Goal: Task Accomplishment & Management: Manage account settings

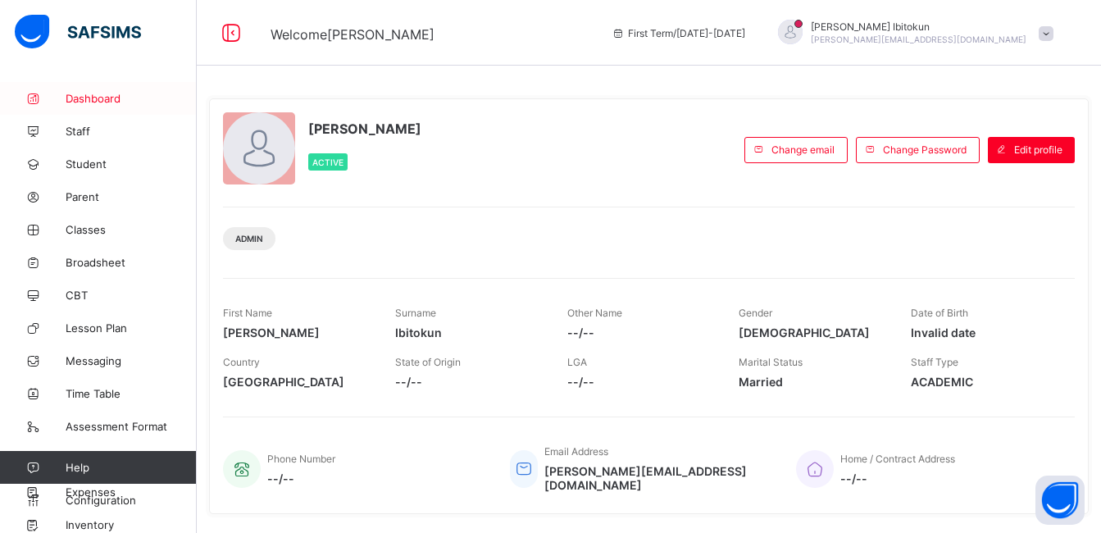
click at [97, 93] on span "Dashboard" at bounding box center [131, 98] width 131 height 13
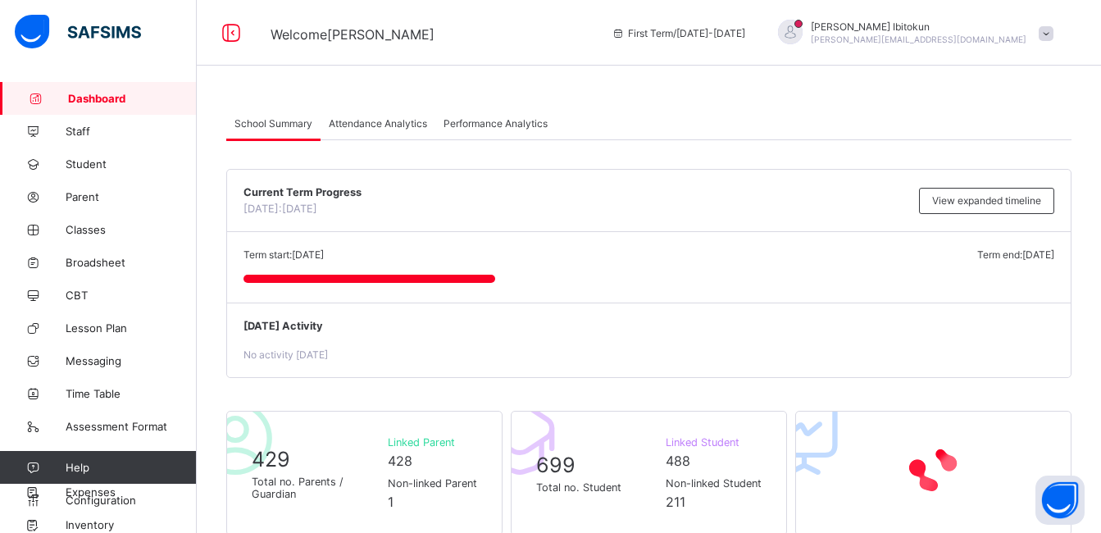
click at [740, 175] on div "Current Term Progress Today: 13th October, 2025 View expanded timeline" at bounding box center [648, 201] width 843 height 62
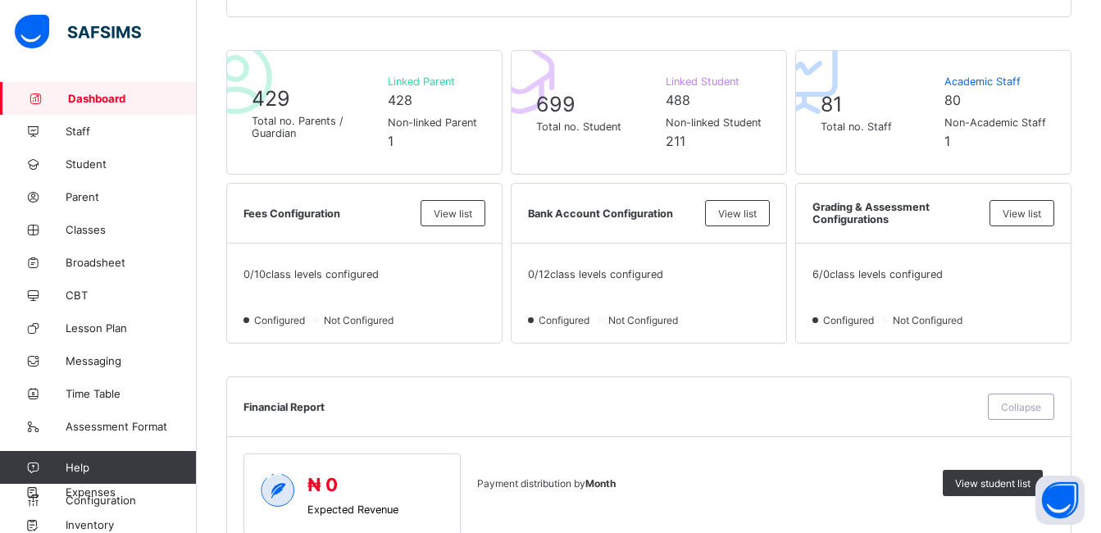
scroll to position [393, 0]
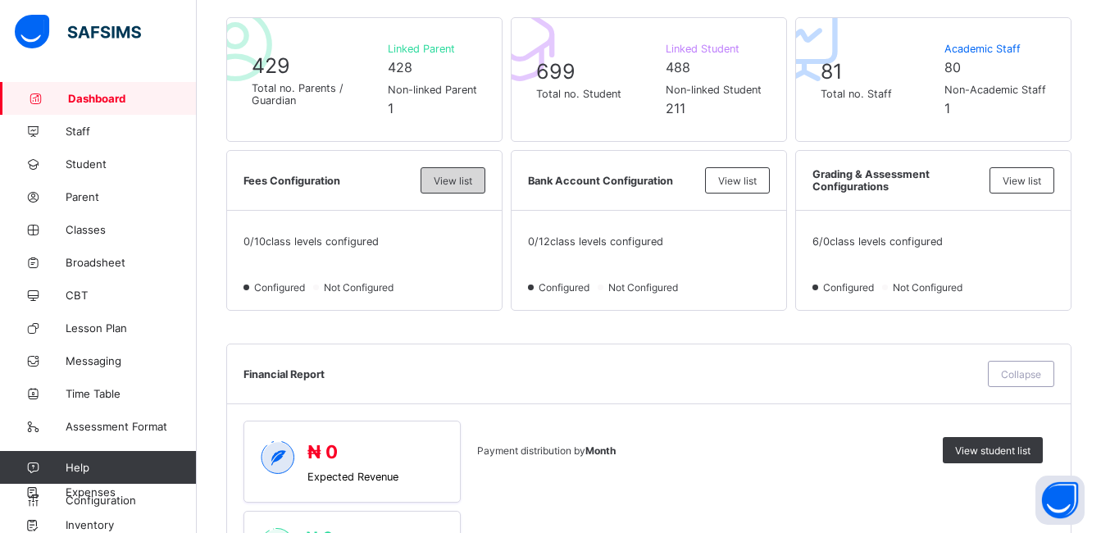
click at [468, 182] on span "View list" at bounding box center [453, 181] width 39 height 12
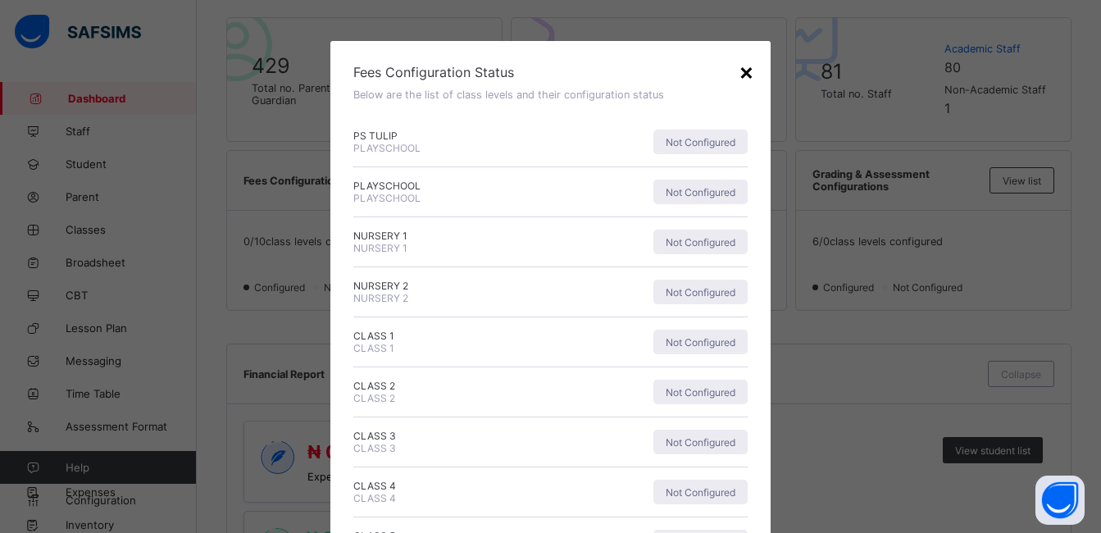
click at [751, 72] on div "×" at bounding box center [747, 71] width 16 height 28
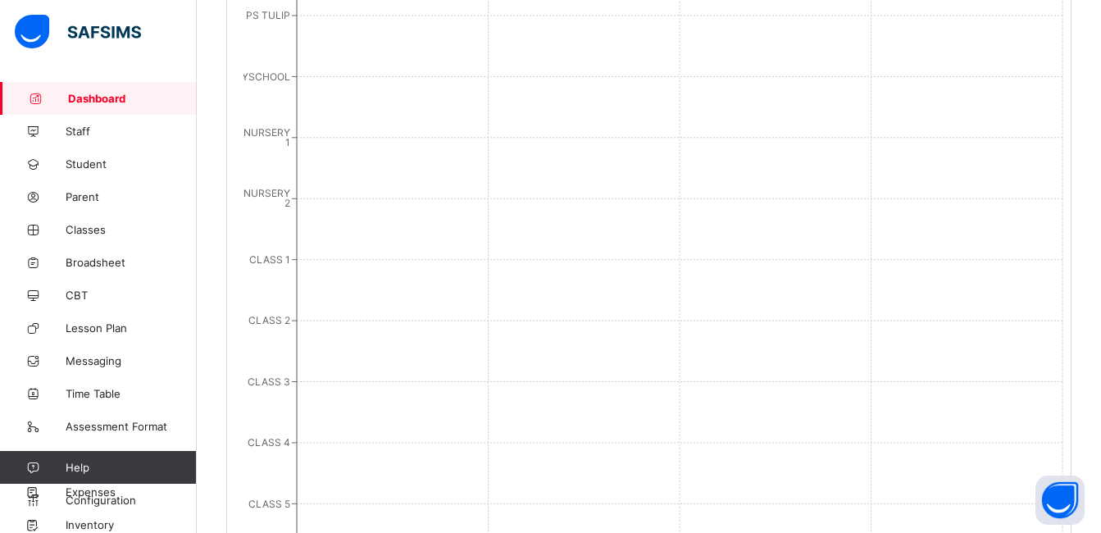
scroll to position [1203, 0]
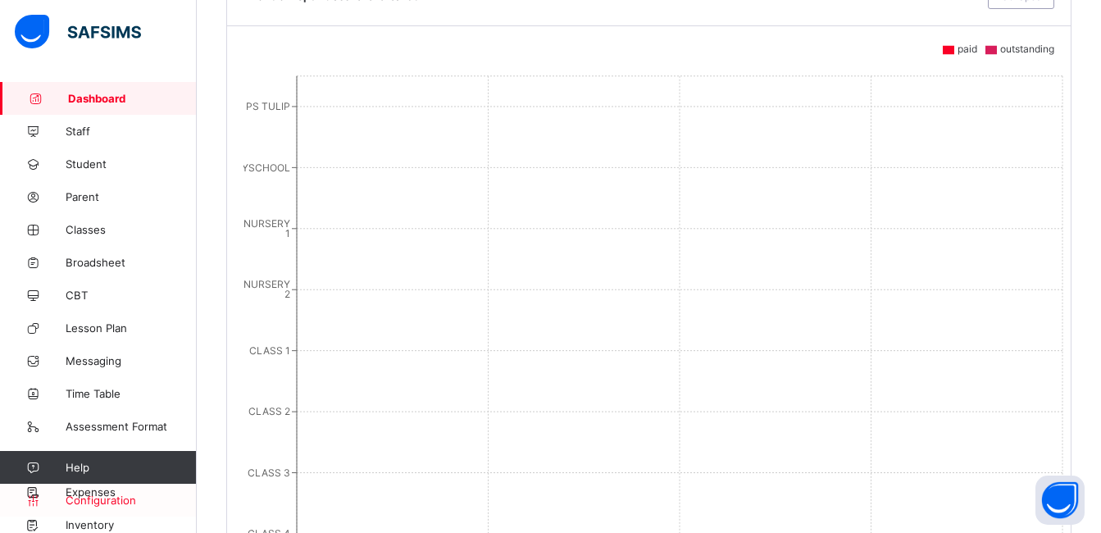
click at [118, 500] on span "Configuration" at bounding box center [131, 499] width 130 height 13
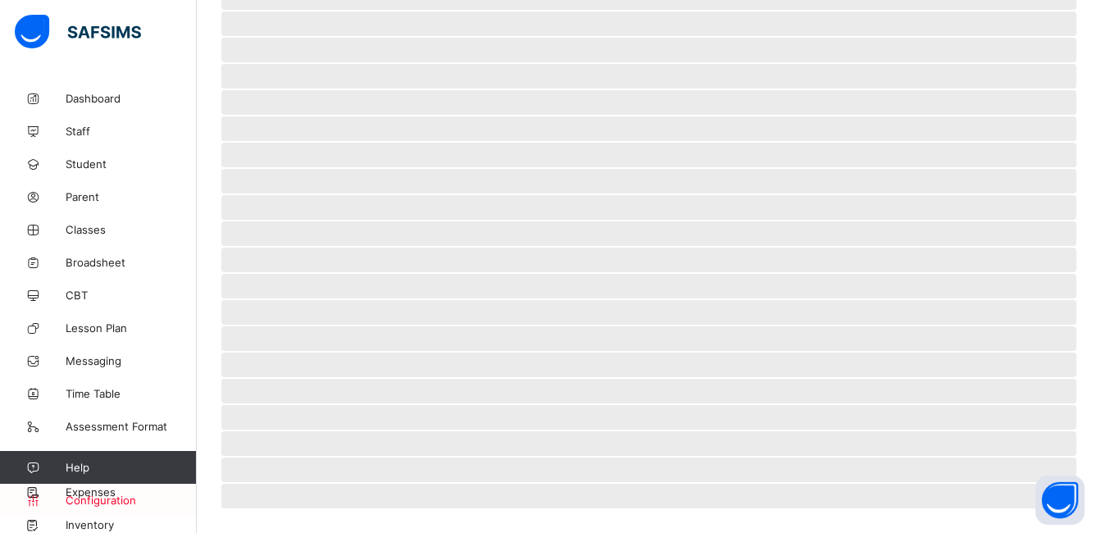
scroll to position [362, 0]
click at [98, 499] on span "Configuration" at bounding box center [131, 499] width 130 height 13
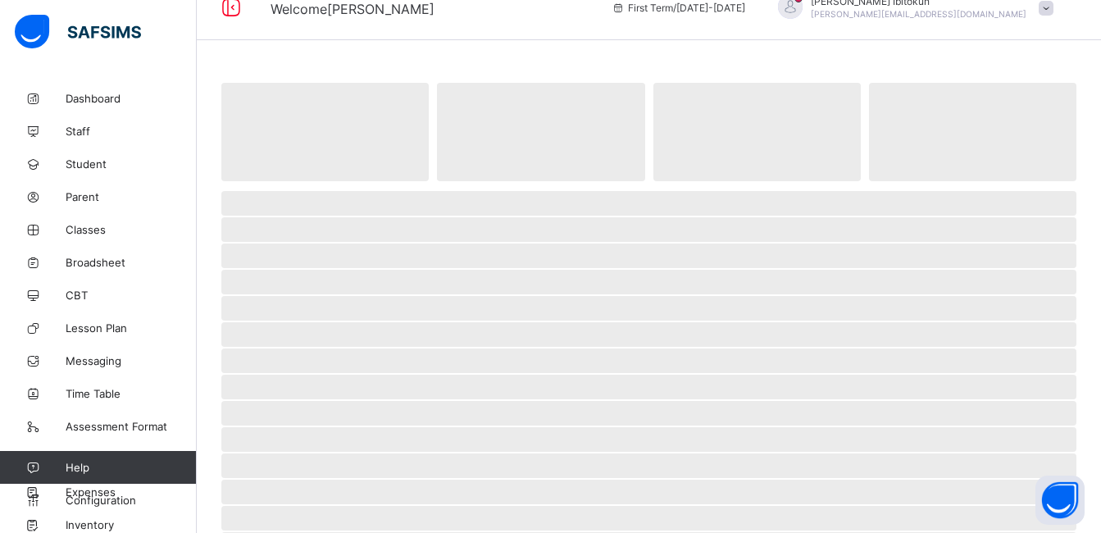
scroll to position [0, 0]
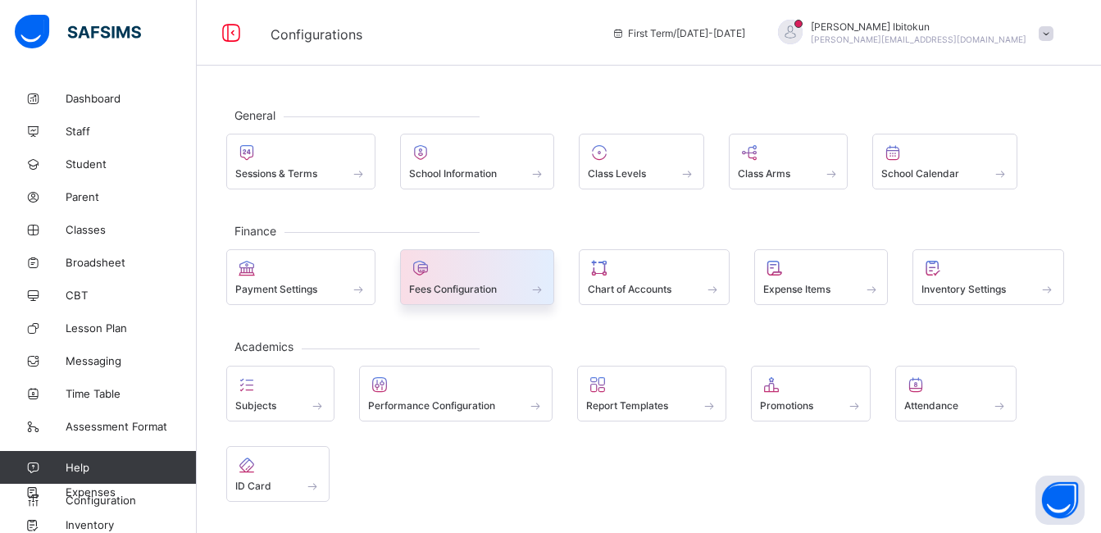
click at [471, 281] on span at bounding box center [477, 280] width 137 height 4
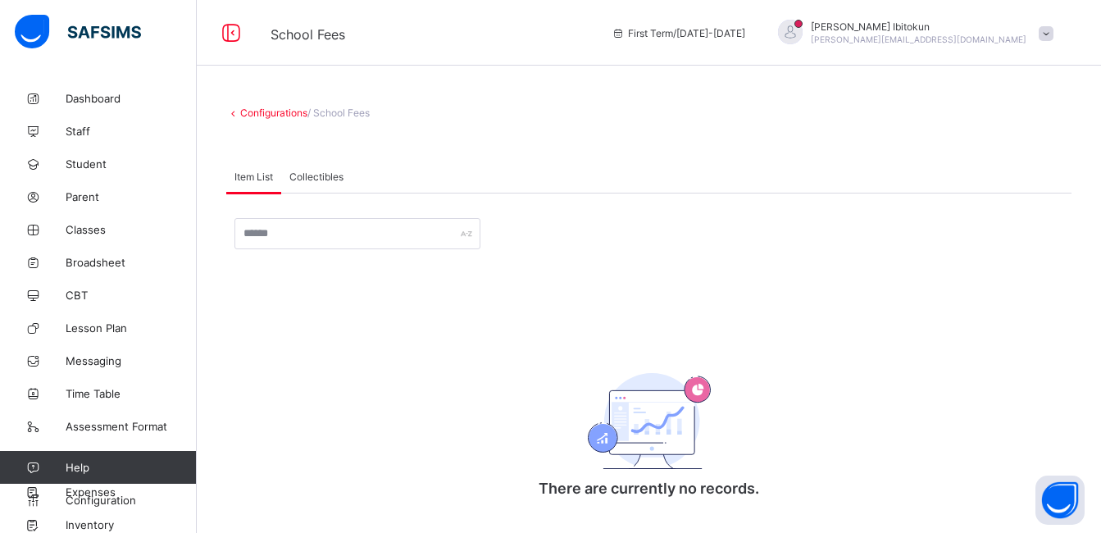
click at [328, 178] on span "Collectibles" at bounding box center [316, 176] width 54 height 12
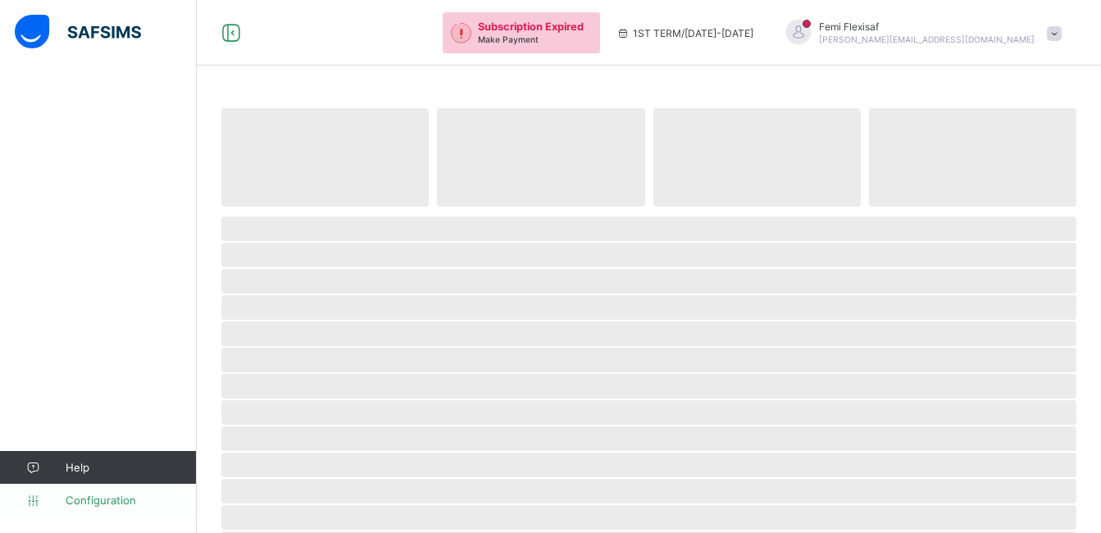
click at [103, 502] on span "Configuration" at bounding box center [131, 499] width 130 height 13
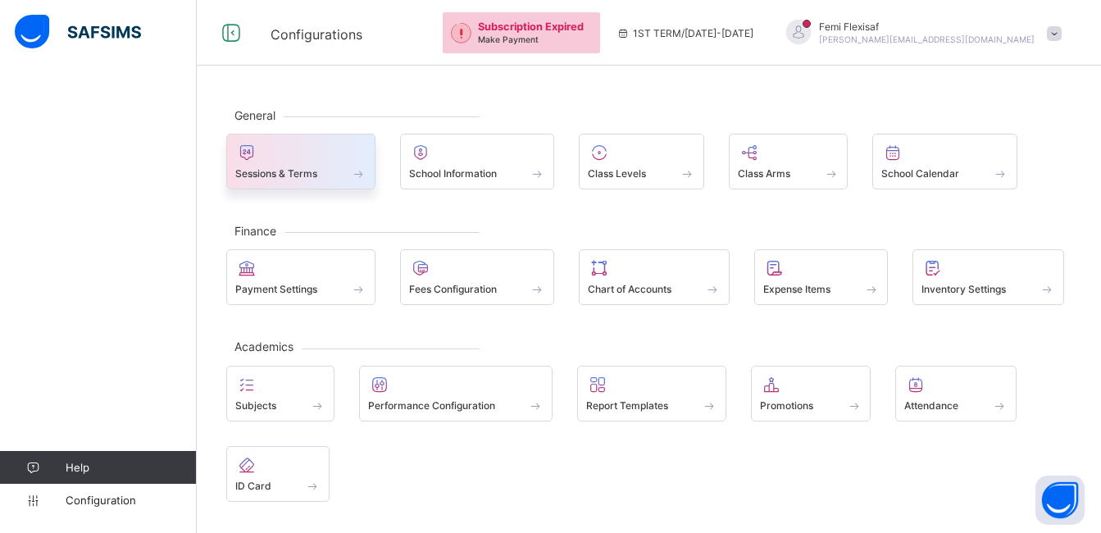
click at [259, 165] on span at bounding box center [300, 164] width 131 height 4
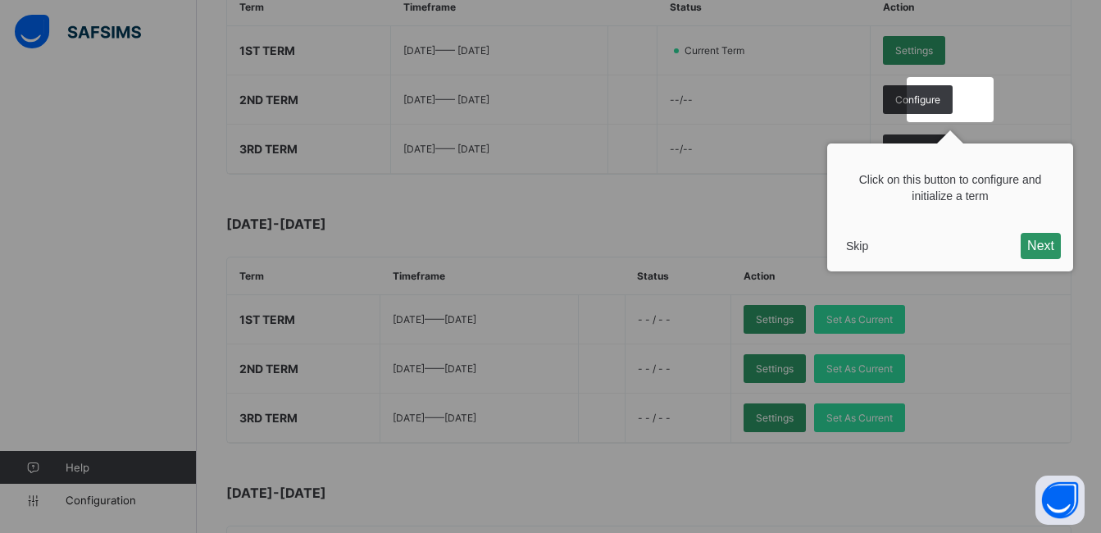
scroll to position [367, 0]
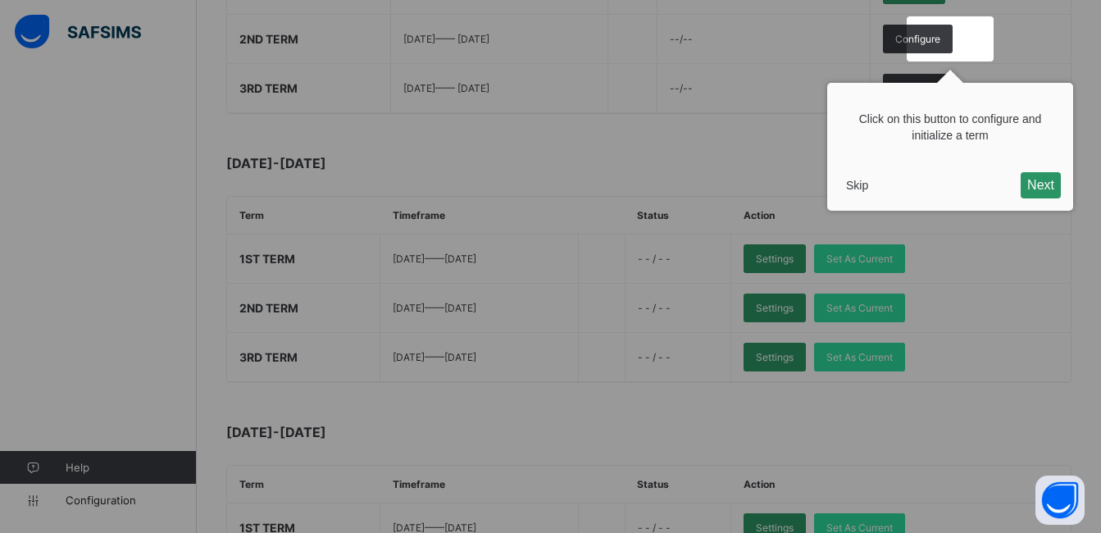
click at [866, 186] on button "Skip" at bounding box center [856, 185] width 35 height 25
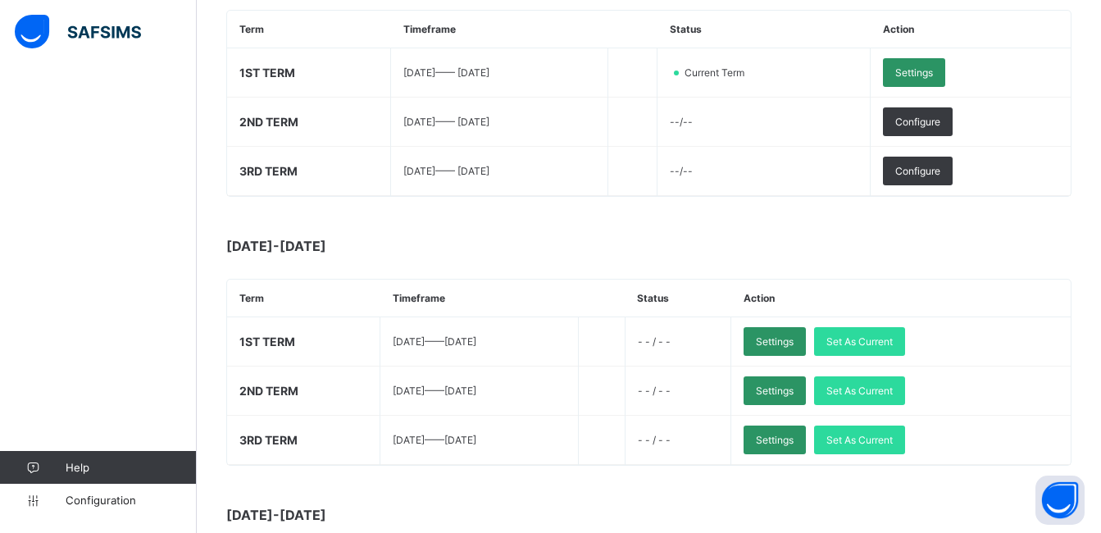
scroll to position [324, 0]
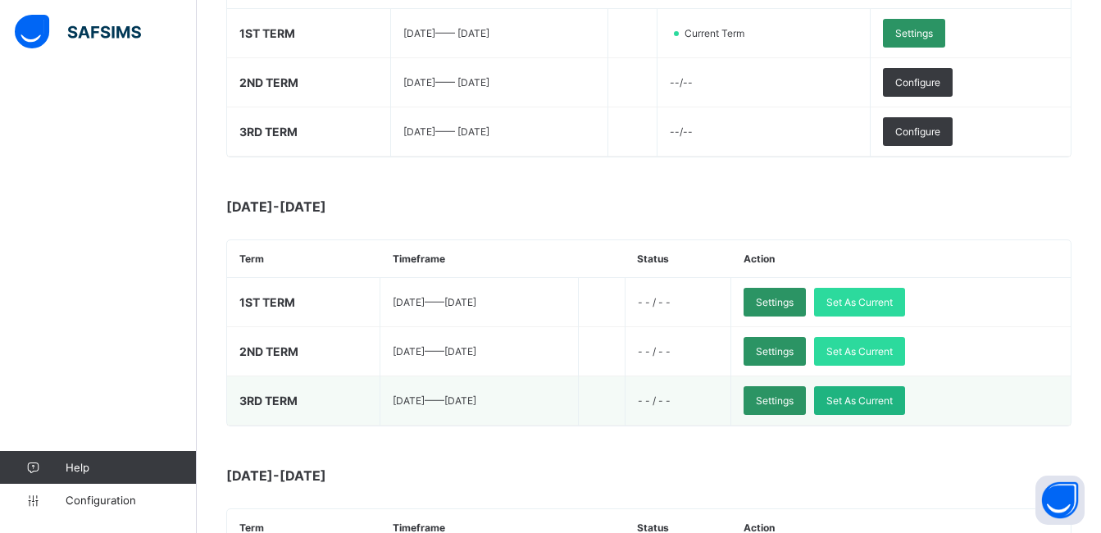
click at [890, 406] on span "Set As Current" at bounding box center [859, 400] width 66 height 12
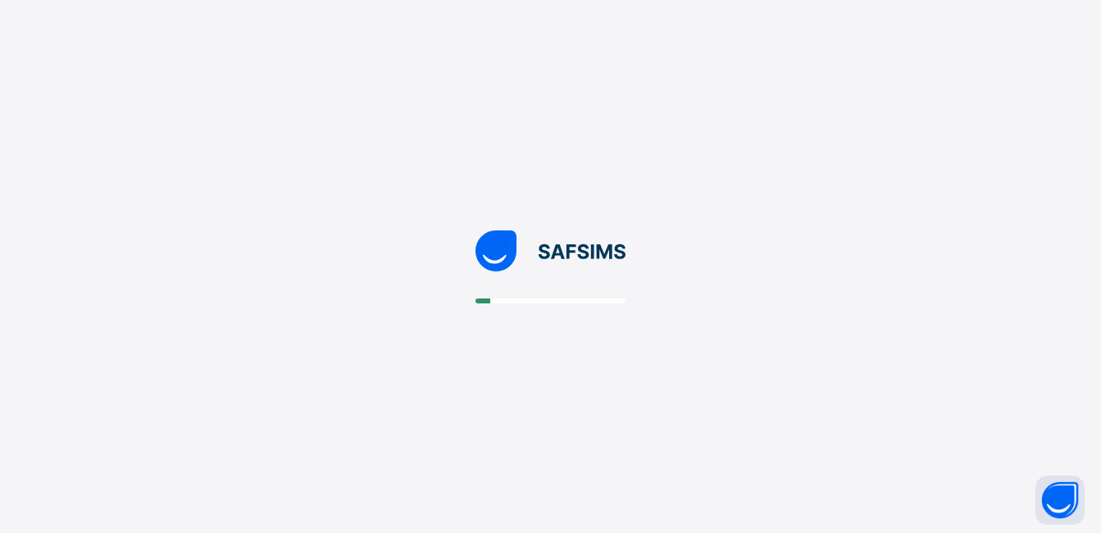
scroll to position [0, 0]
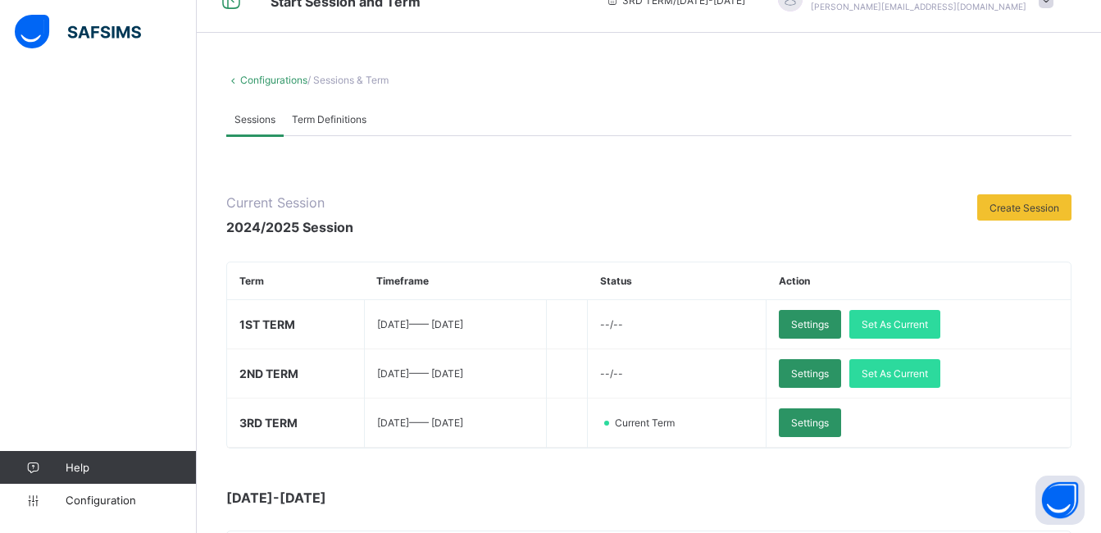
scroll to position [66, 0]
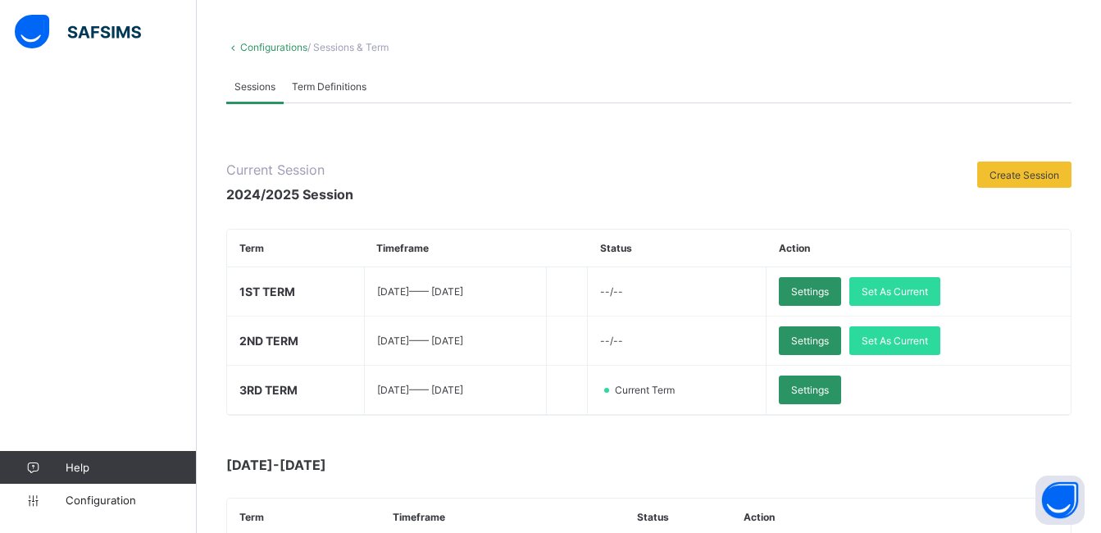
click at [259, 46] on link "Configurations" at bounding box center [273, 47] width 67 height 12
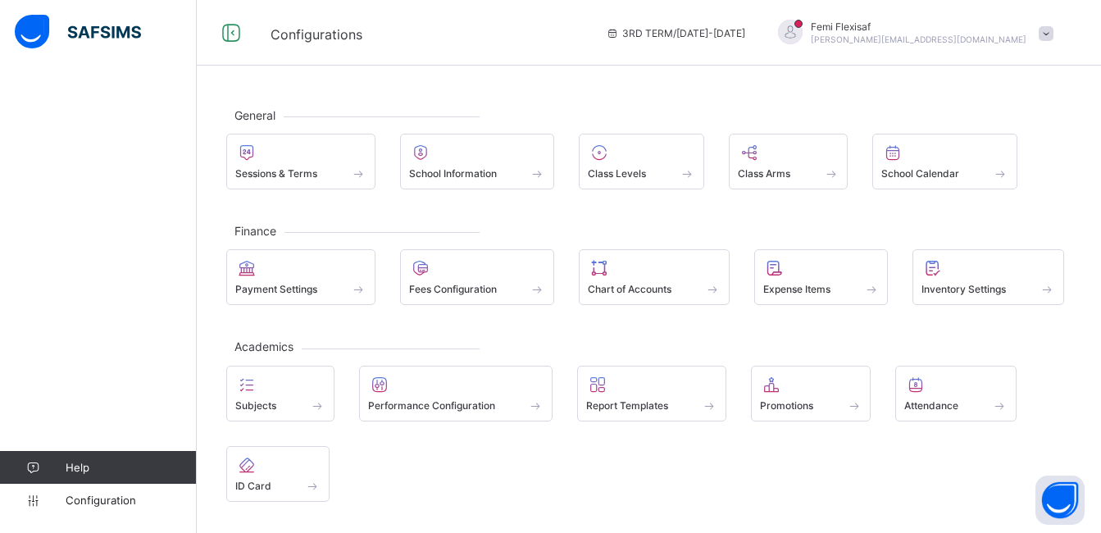
click at [1052, 36] on span at bounding box center [1045, 33] width 15 height 15
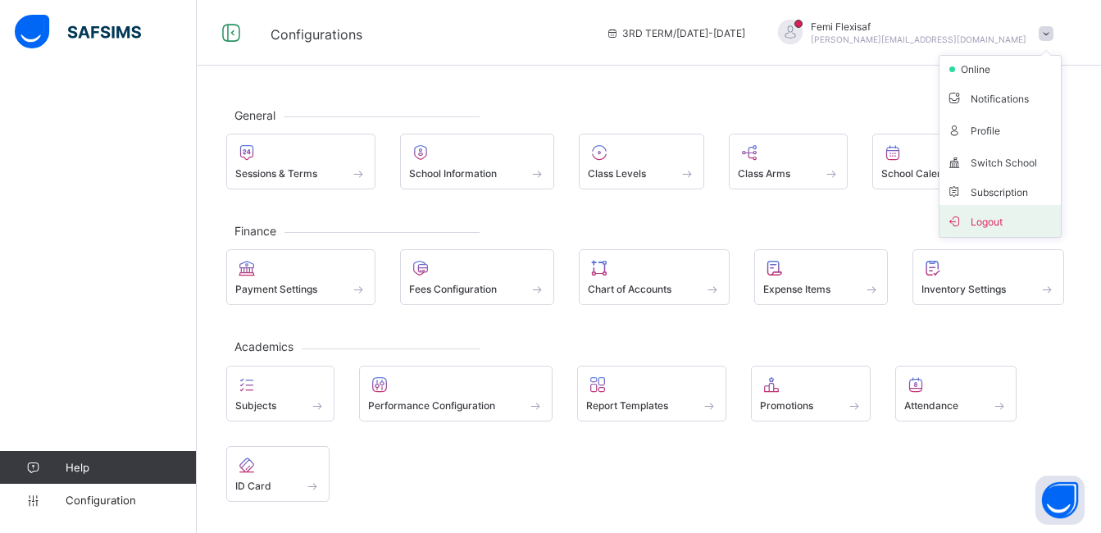
click at [1014, 218] on span "Logout" at bounding box center [1000, 220] width 108 height 19
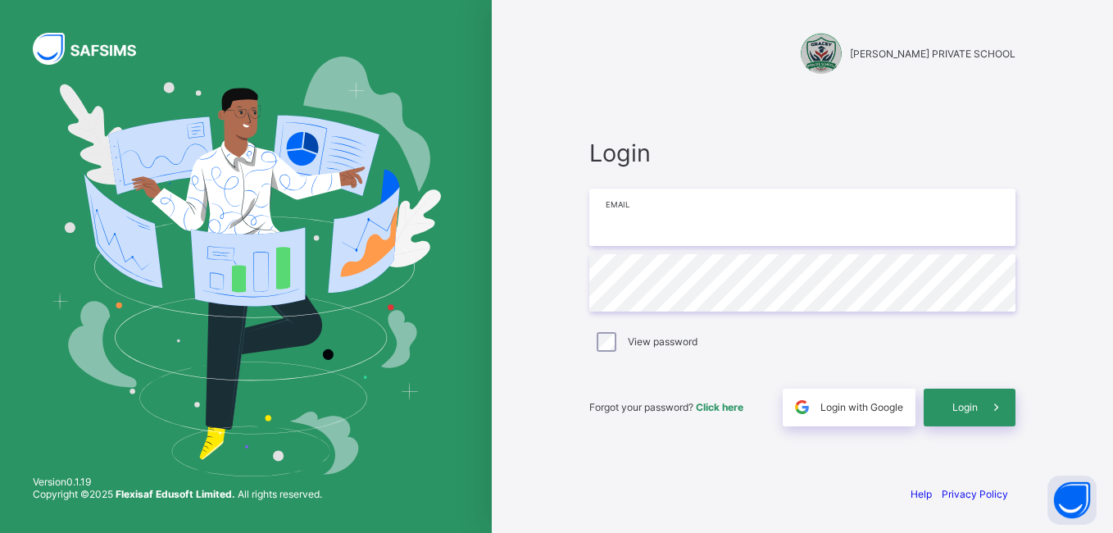
type input "**********"
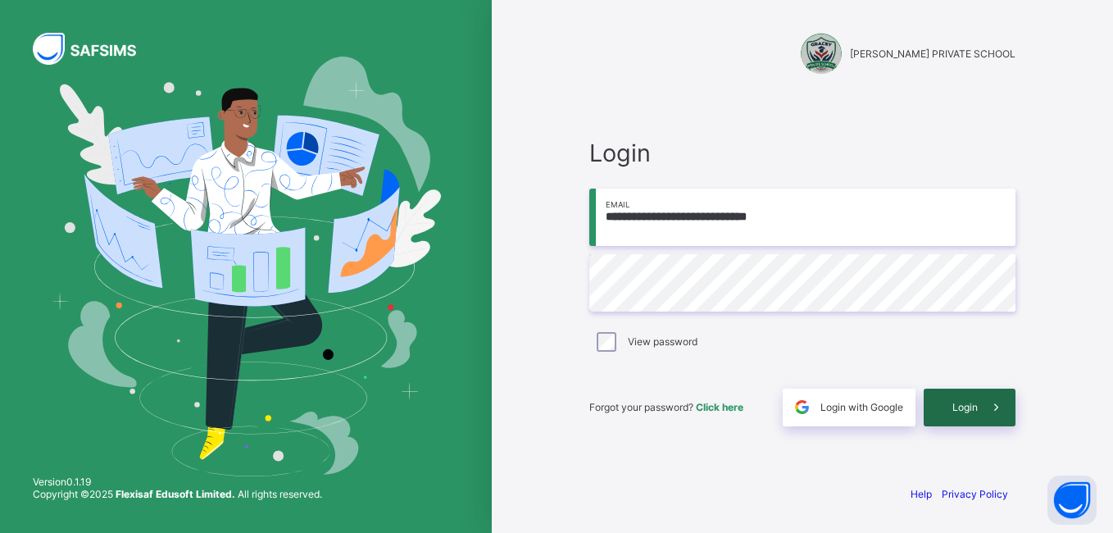
click at [964, 398] on div "Login" at bounding box center [970, 408] width 92 height 38
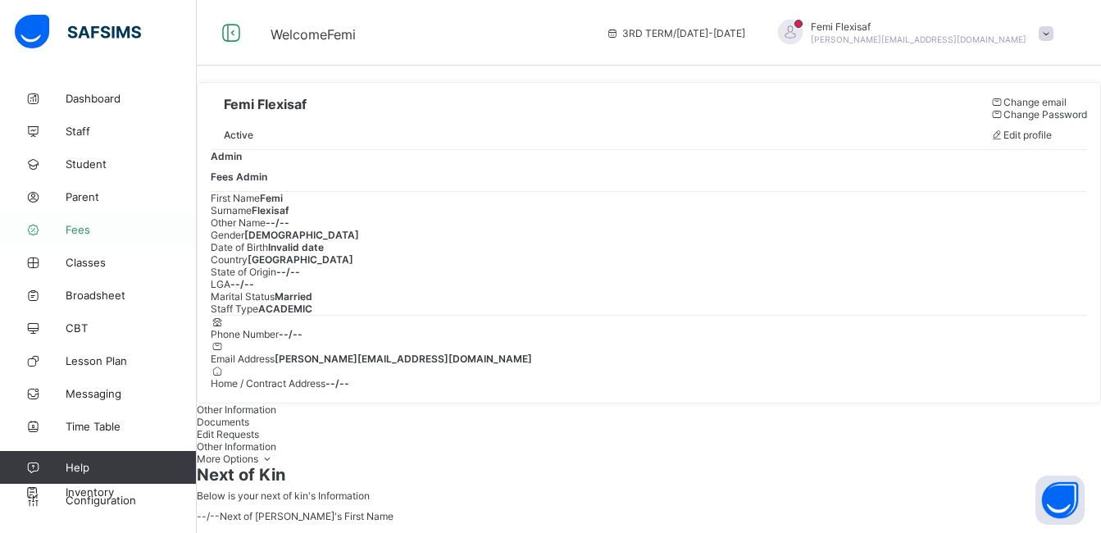
click at [81, 227] on span "Fees" at bounding box center [131, 229] width 131 height 13
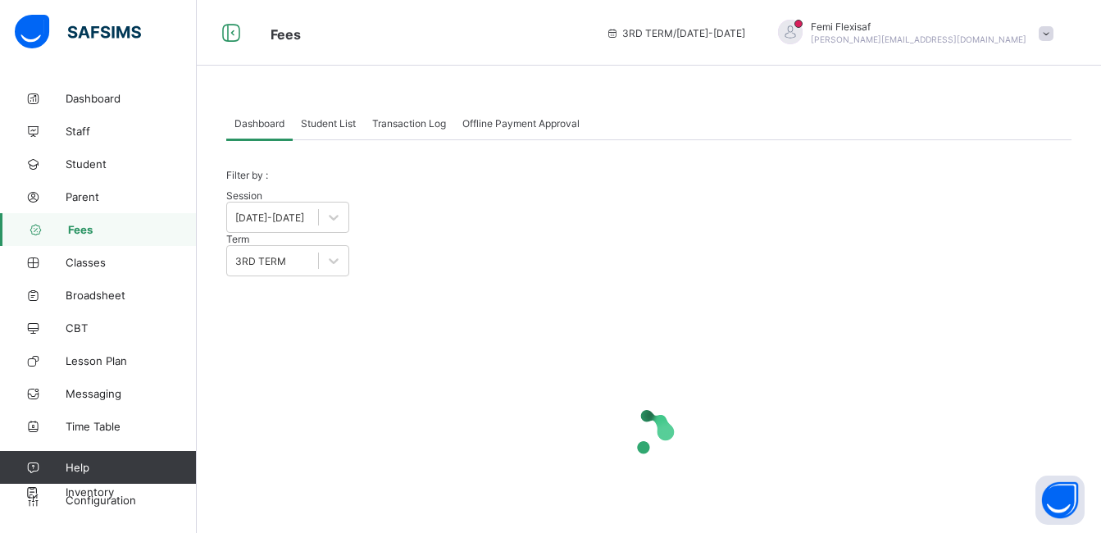
click at [332, 123] on span "Student List" at bounding box center [328, 123] width 55 height 12
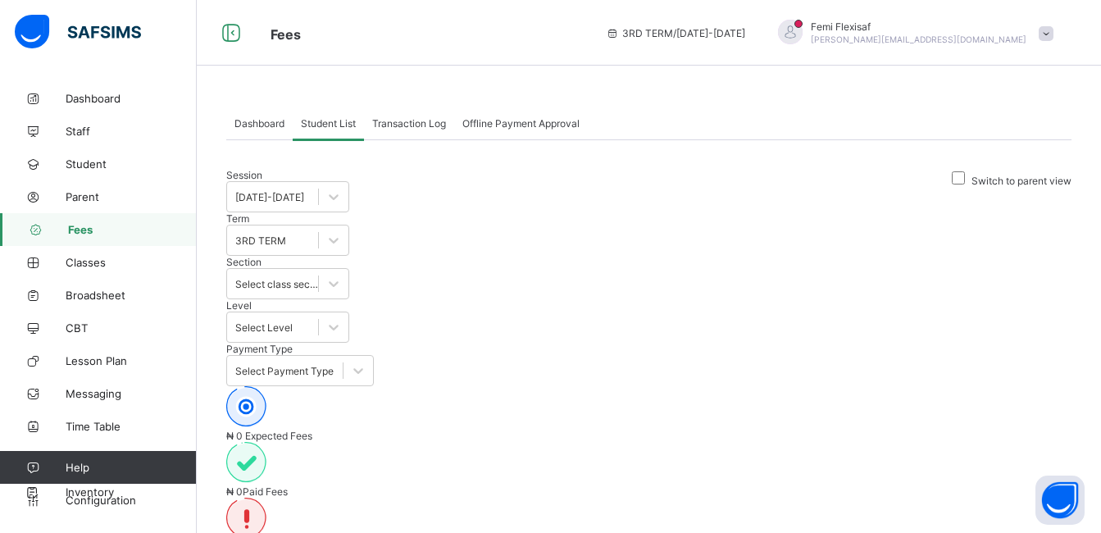
click at [257, 127] on span "Dashboard" at bounding box center [259, 123] width 50 height 12
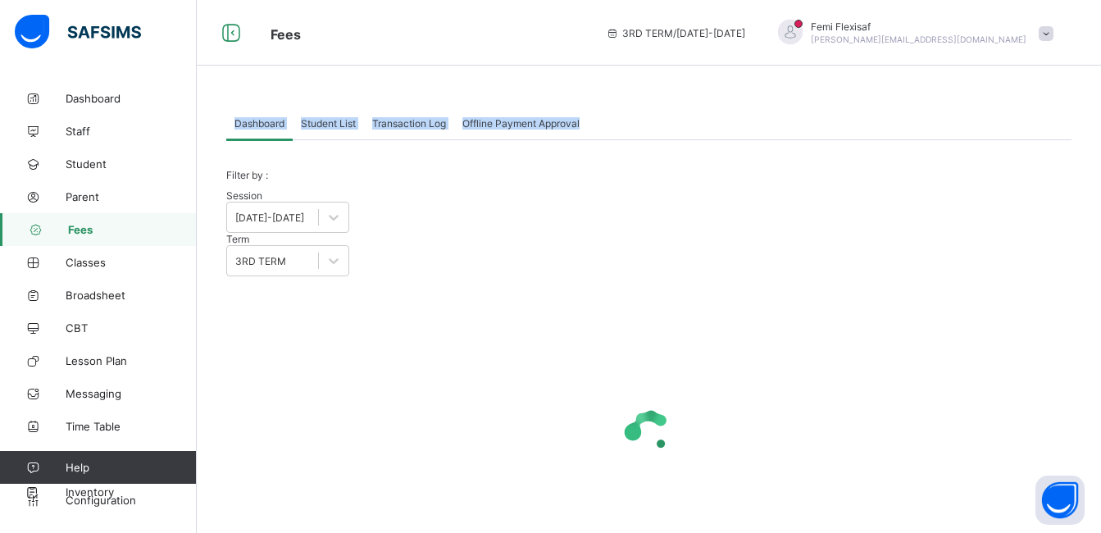
drag, startPoint x: 217, startPoint y: 116, endPoint x: 586, endPoint y: 120, distance: 368.9
click at [586, 120] on div "Dashboard Student List Transaction Log Offline Payment Approval Dashboard More …" at bounding box center [649, 347] width 904 height 530
copy div "Dashboard Student List Transaction Log Offline Payment Approval"
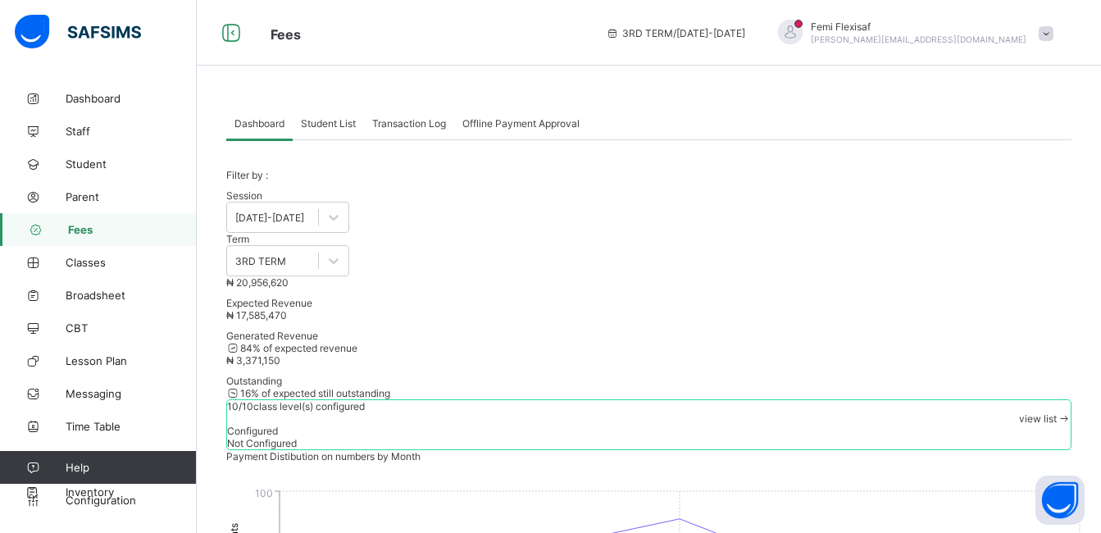
click at [654, 225] on div "Session [DATE]-[DATE] Term 3RD TERM" at bounding box center [648, 232] width 845 height 87
click at [632, 184] on div "Filter by : Session [DATE]-[DATE] Term 3RD TERM" at bounding box center [648, 222] width 845 height 107
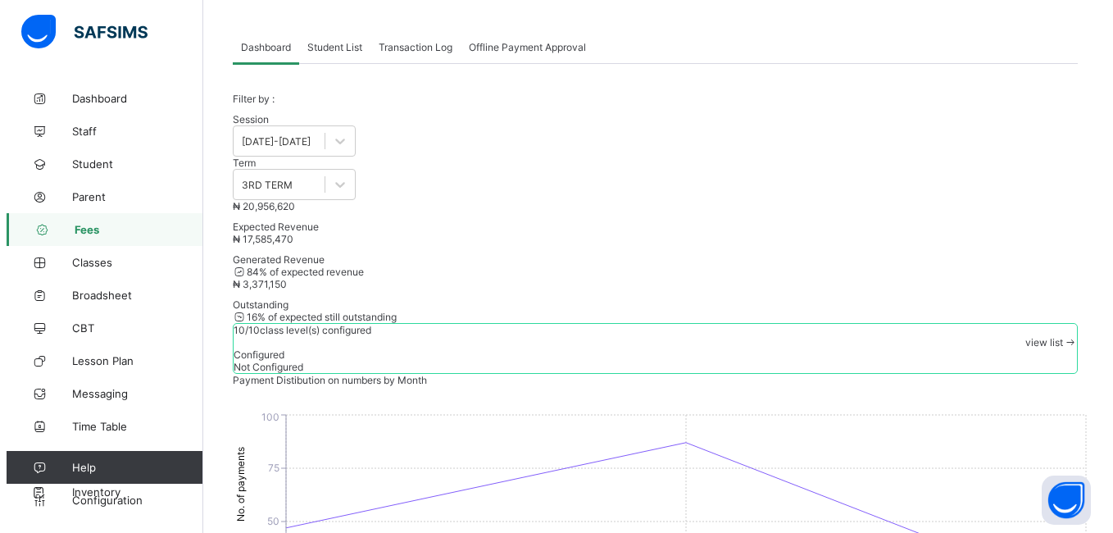
scroll to position [43, 0]
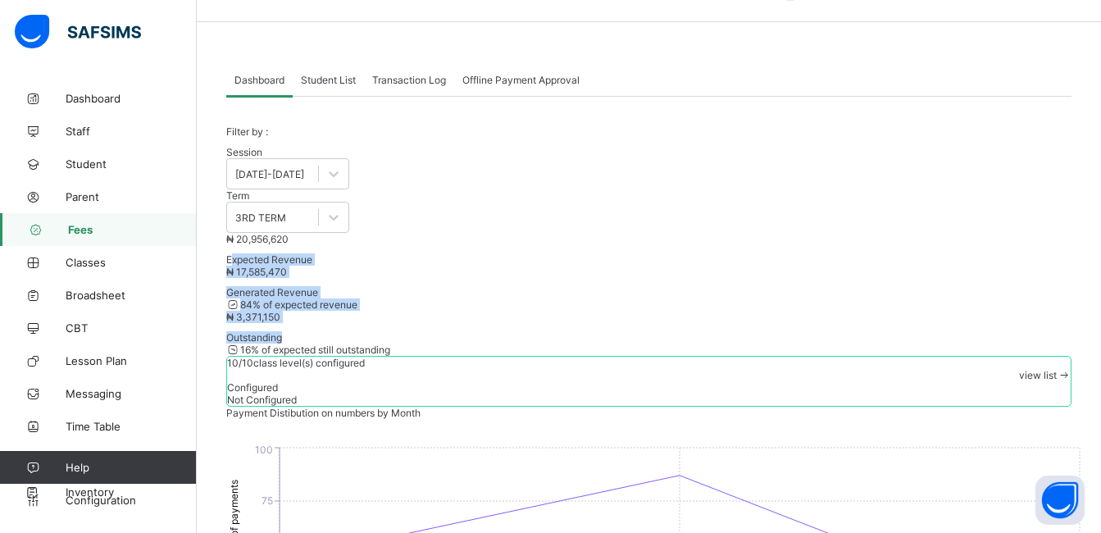
drag, startPoint x: 246, startPoint y: 310, endPoint x: 712, endPoint y: 296, distance: 466.6
click at [712, 296] on div "₦ 20,956,620 Expected Revenue ₦ 17,585,470 Generated Revenue 84 % of expected r…" at bounding box center [648, 320] width 845 height 174
copy div "xpected Revenue ₦ 17,585,470 Generated Revenue 84 % of expected revenue ₦ 3,371…"
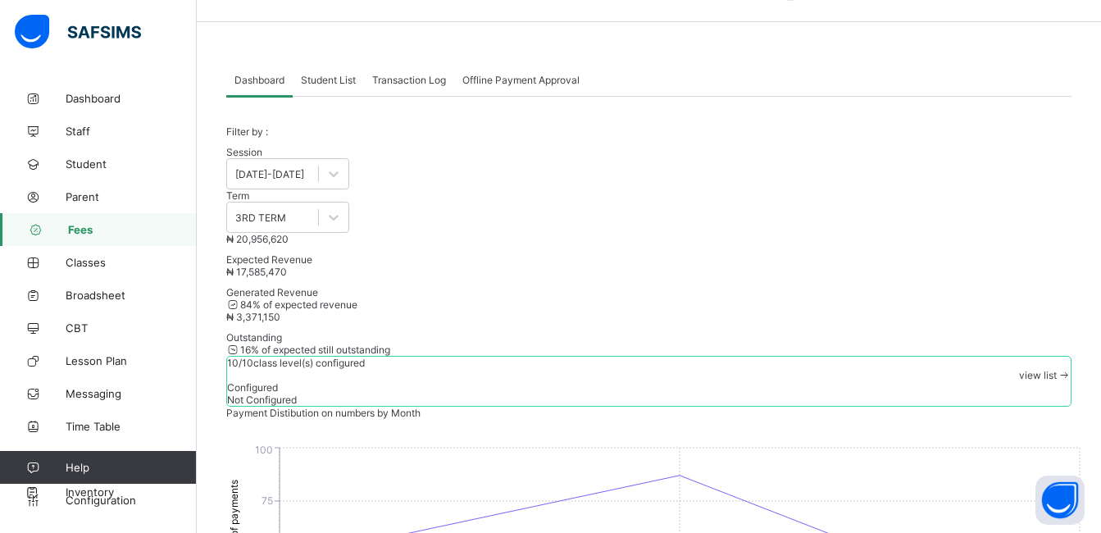
click at [909, 220] on div "Filter by : Session [DATE]-[DATE] Term 3RD TERM" at bounding box center [648, 178] width 845 height 107
click at [1022, 369] on span "view list" at bounding box center [1038, 375] width 38 height 12
drag, startPoint x: 513, startPoint y: 72, endPoint x: 344, endPoint y: 70, distance: 168.9
copy span "Fees Configuration Status"
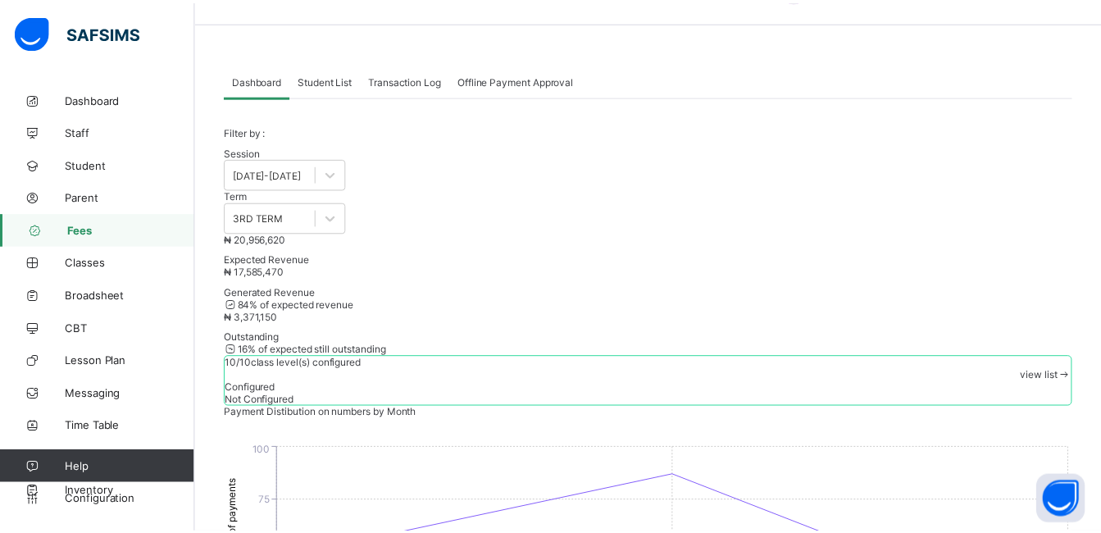
scroll to position [220, 0]
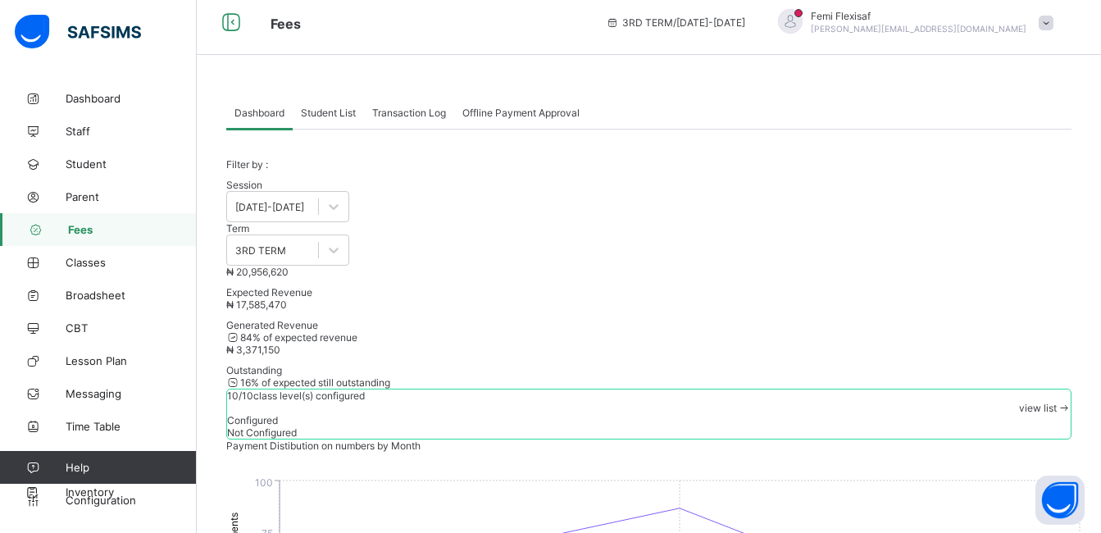
scroll to position [0, 0]
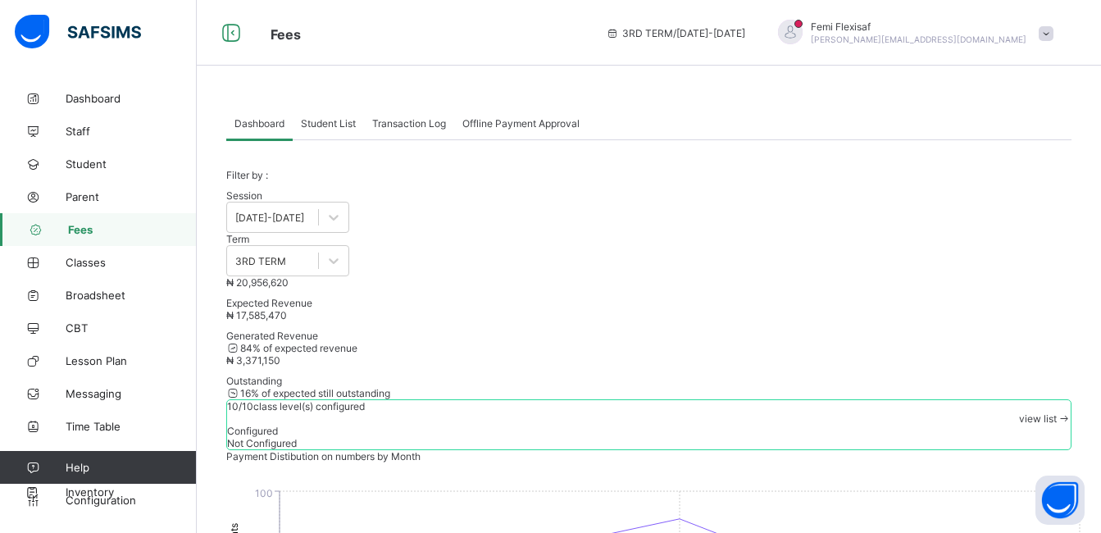
click at [329, 123] on span "Student List" at bounding box center [328, 123] width 55 height 12
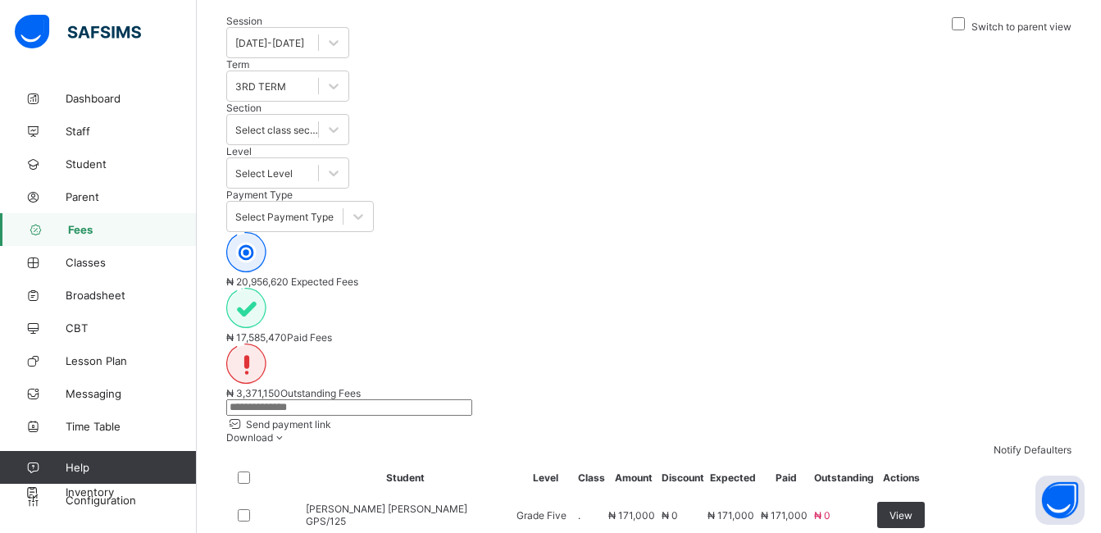
scroll to position [230, 0]
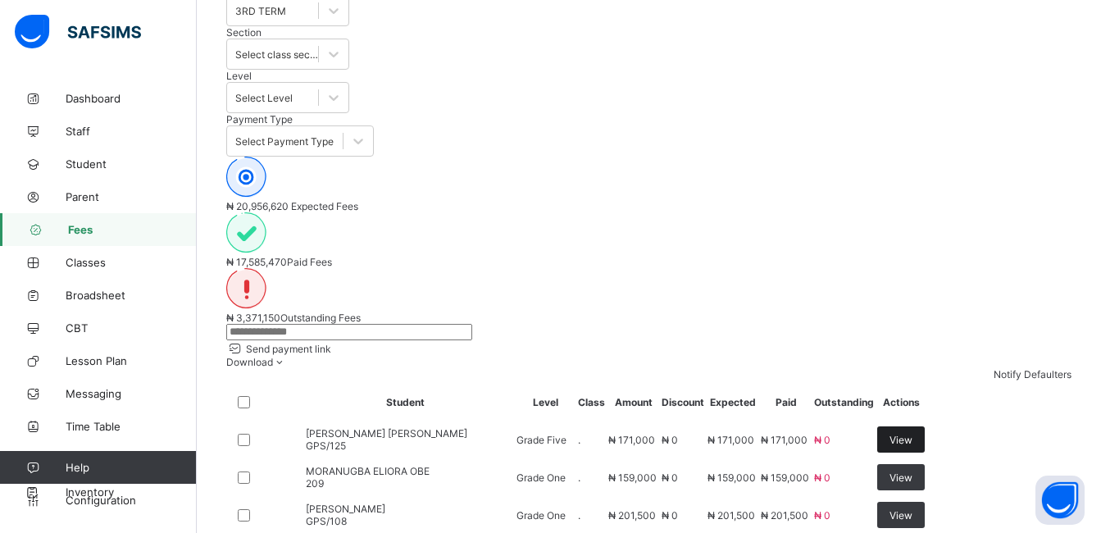
click at [925, 426] on div "View" at bounding box center [901, 439] width 48 height 26
